Goal: Information Seeking & Learning: Learn about a topic

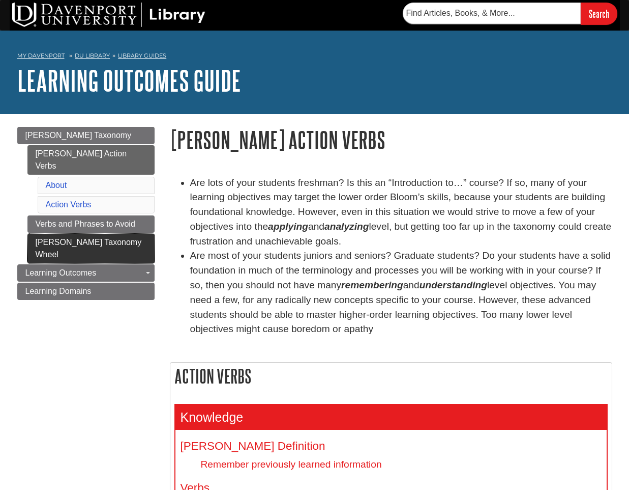
click at [81, 234] on link "[PERSON_NAME] Taxonomy Wheel" at bounding box center [90, 249] width 127 height 30
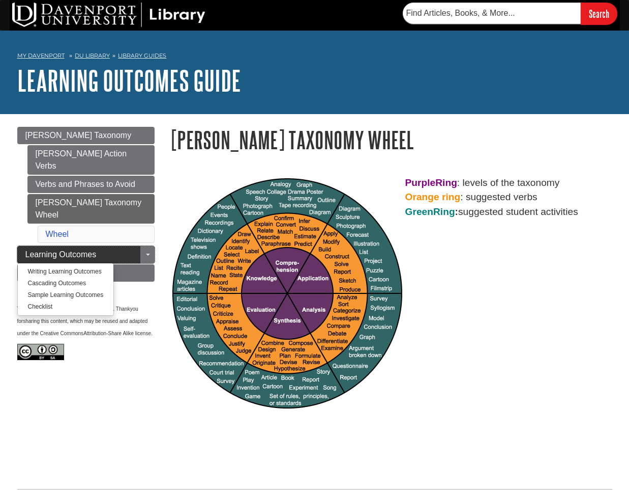
click at [77, 250] on span "Learning Outcomes" at bounding box center [60, 254] width 71 height 9
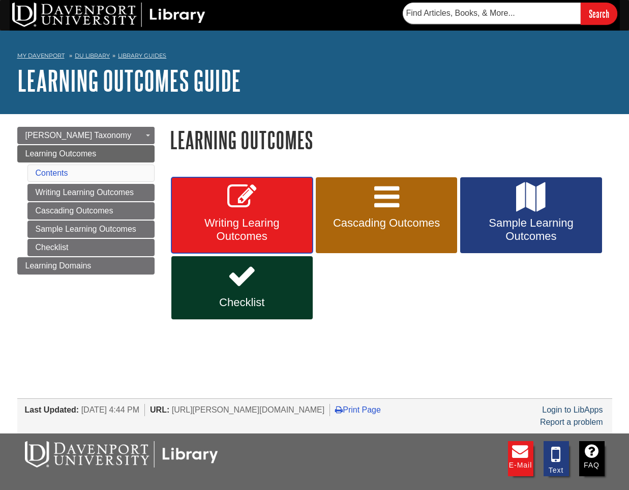
click at [243, 214] on link "Writing Learing Outcomes" at bounding box center [241, 215] width 141 height 76
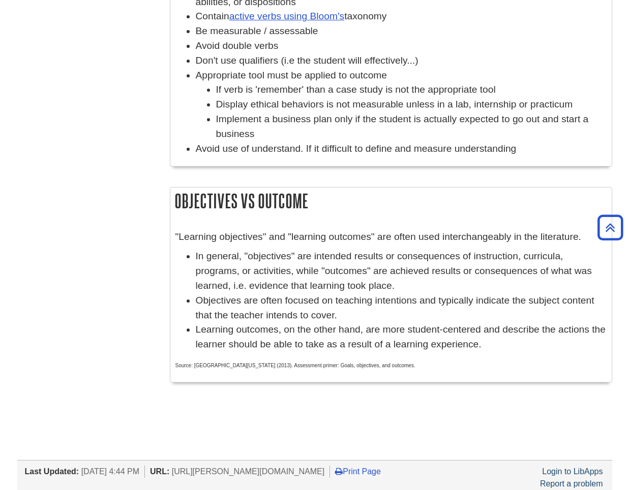
scroll to position [583, 0]
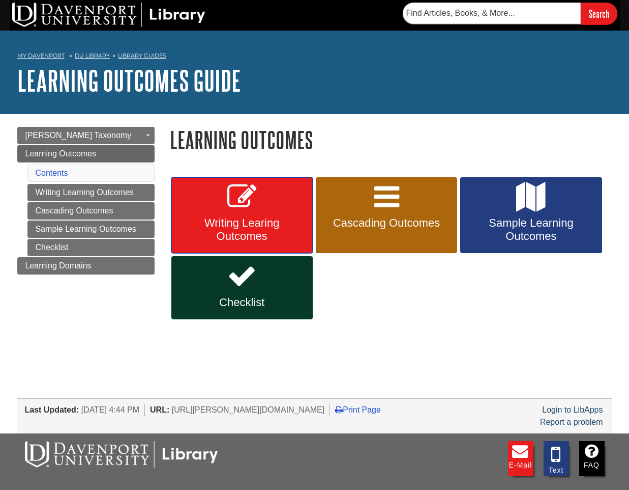
click at [277, 235] on span "Writing Learing Outcomes" at bounding box center [242, 229] width 126 height 26
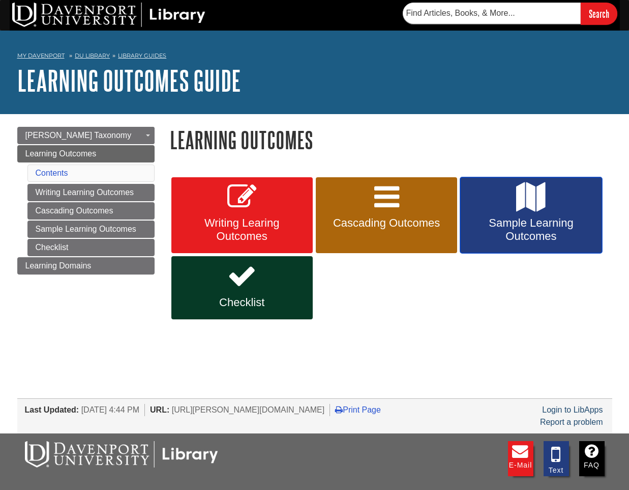
click at [493, 239] on span "Sample Learning Outcomes" at bounding box center [531, 229] width 126 height 26
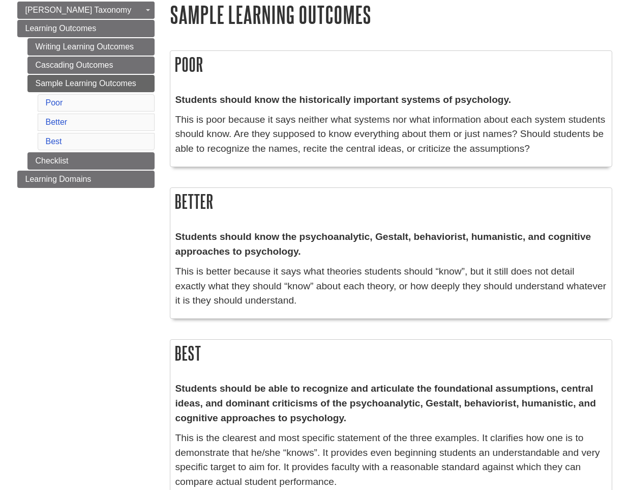
scroll to position [259, 0]
